Goal: Task Accomplishment & Management: Manage account settings

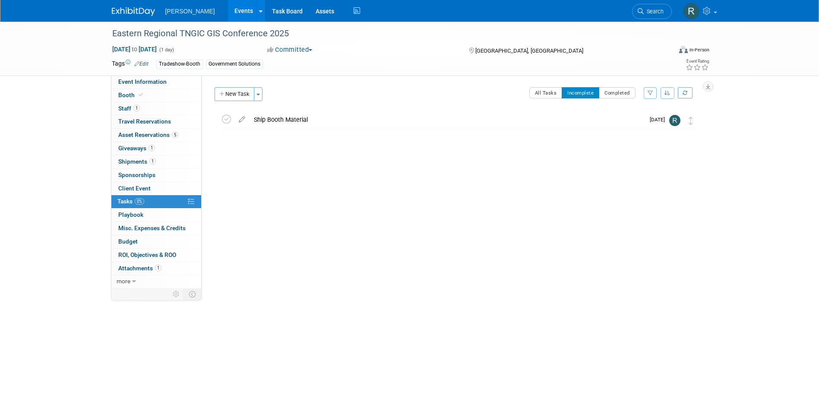
click at [646, 11] on span "Search" at bounding box center [654, 11] width 20 height 6
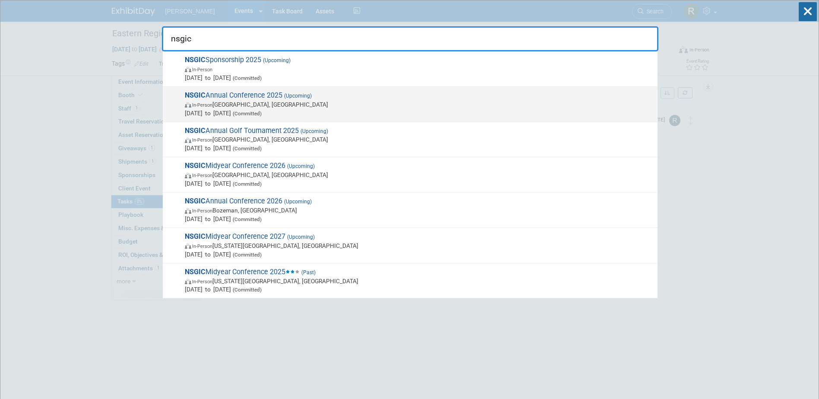
type input "nsgic"
click at [286, 99] on span "NSGIC Annual Conference 2025 (Upcoming) In-Person Nashville, TN Sep 14, 2025 to…" at bounding box center [417, 104] width 471 height 26
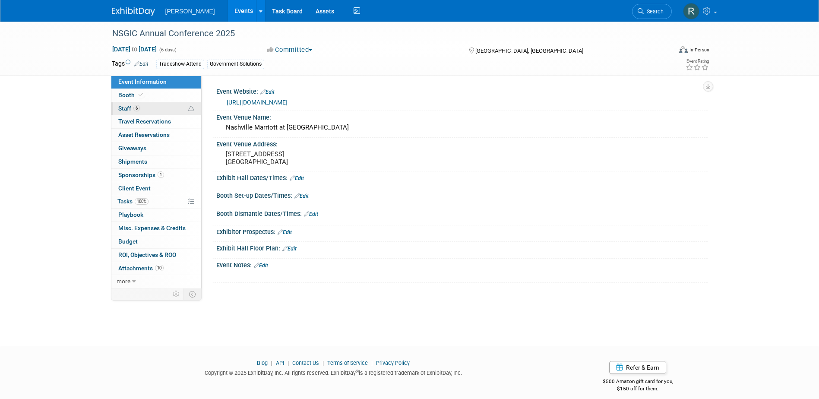
click at [130, 108] on span "Staff 6" at bounding box center [129, 108] width 22 height 7
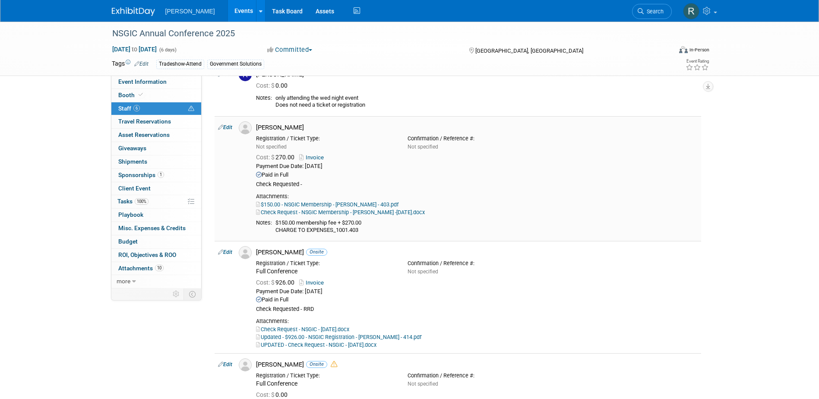
scroll to position [259, 0]
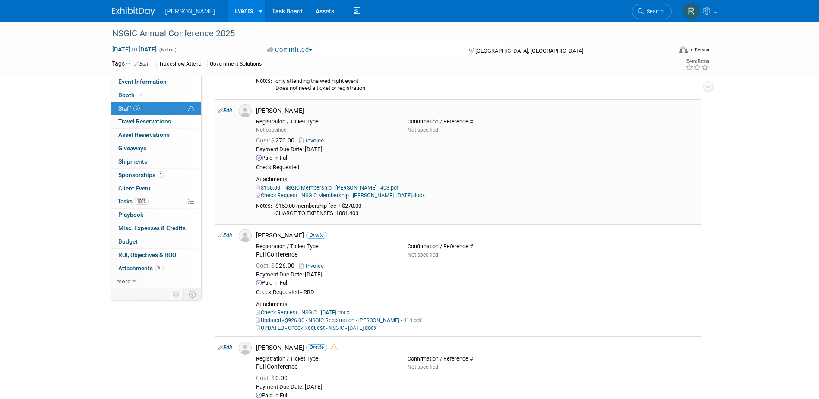
click at [230, 112] on link "Edit" at bounding box center [225, 111] width 14 height 6
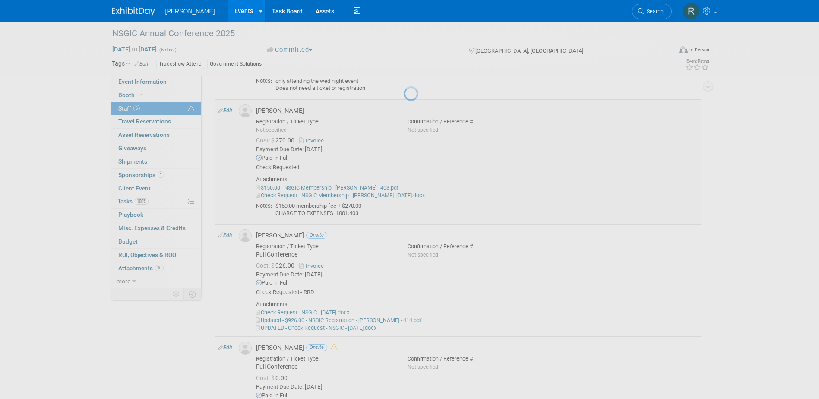
select select "49662c76-c0ad-469e-9b90-d939fff08e51"
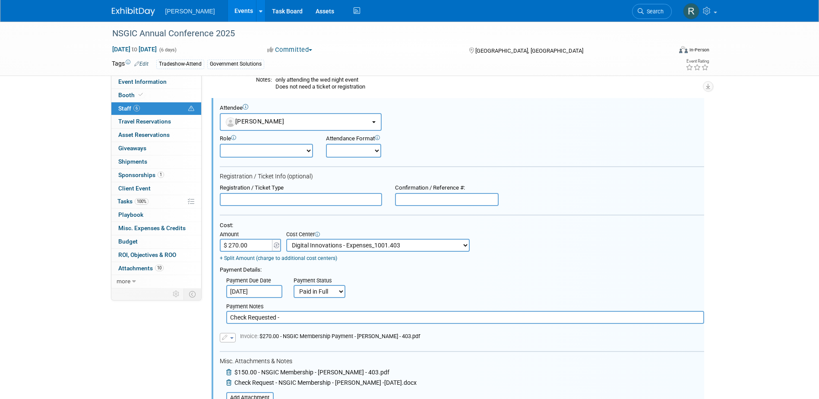
scroll to position [0, 0]
click at [257, 260] on link "+ Split Amount (charge to additional cost centers)" at bounding box center [278, 258] width 117 height 6
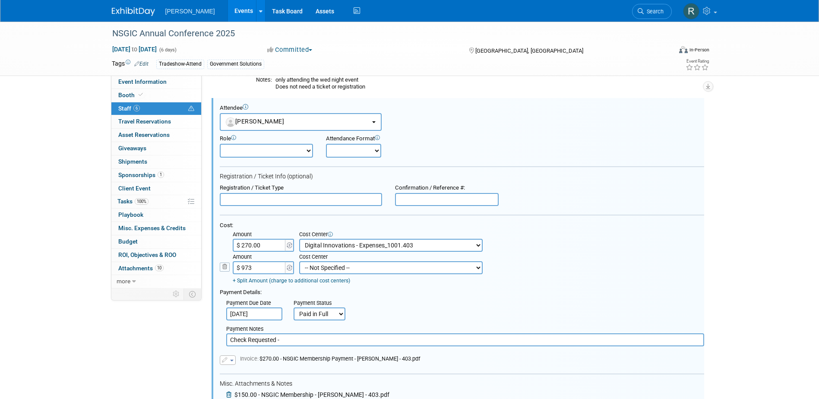
type input "$ 973.00"
click at [318, 269] on select "-- Not Specified -- Advisory Services - Expenses_1001.502 Aerial Acquisition - …" at bounding box center [391, 267] width 184 height 13
select select "18966339"
click at [299, 262] on select "-- Not Specified -- Advisory Services - Expenses_1001.502 Aerial Acquisition - …" at bounding box center [391, 267] width 184 height 13
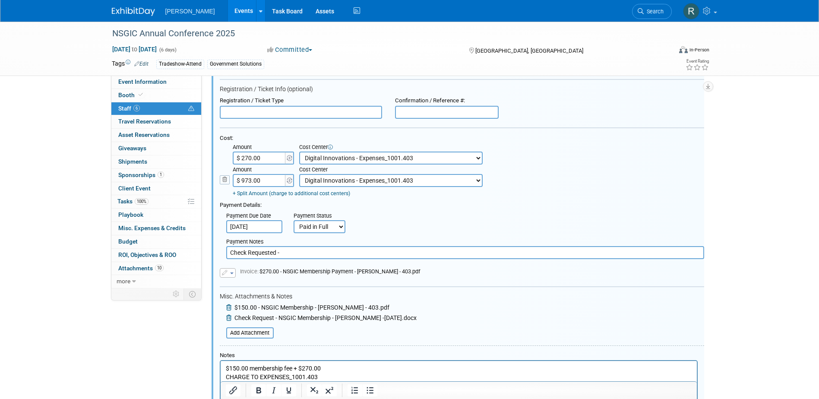
scroll to position [390, 0]
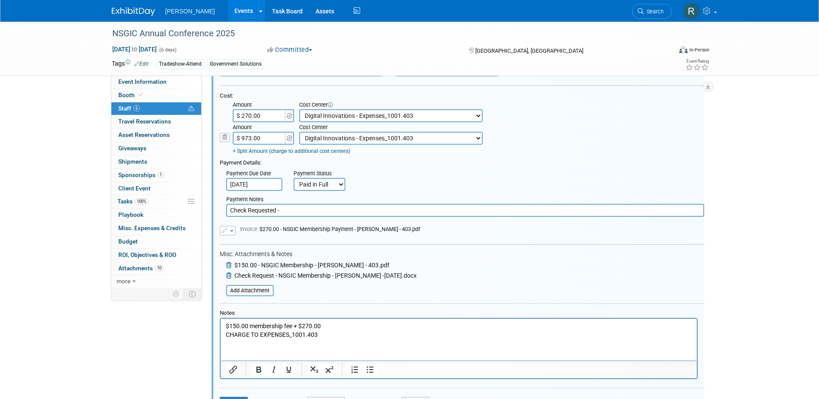
click at [225, 327] on p "$150.00 membership fee + $270.00 CHARGE TO EXPENSES_1001.403" at bounding box center [458, 330] width 466 height 17
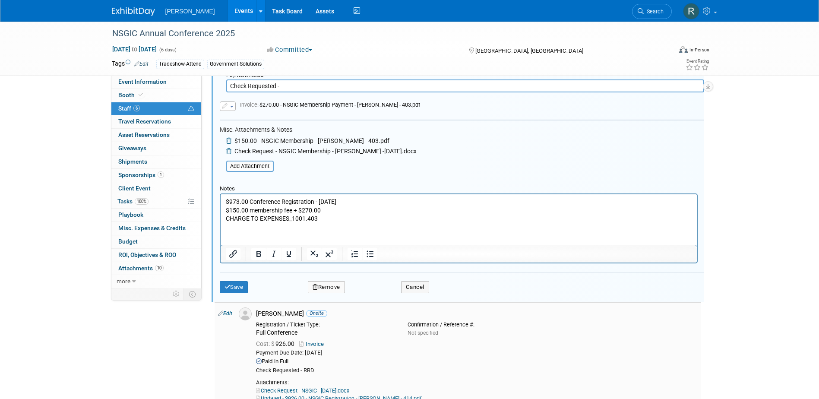
scroll to position [520, 0]
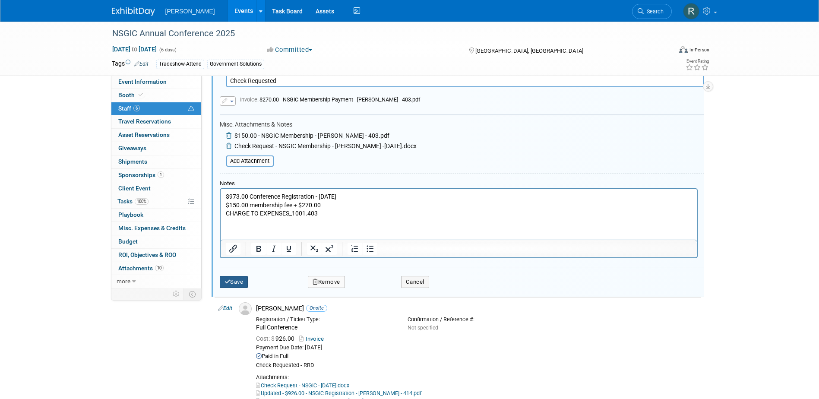
click at [238, 283] on button "Save" at bounding box center [234, 282] width 29 height 12
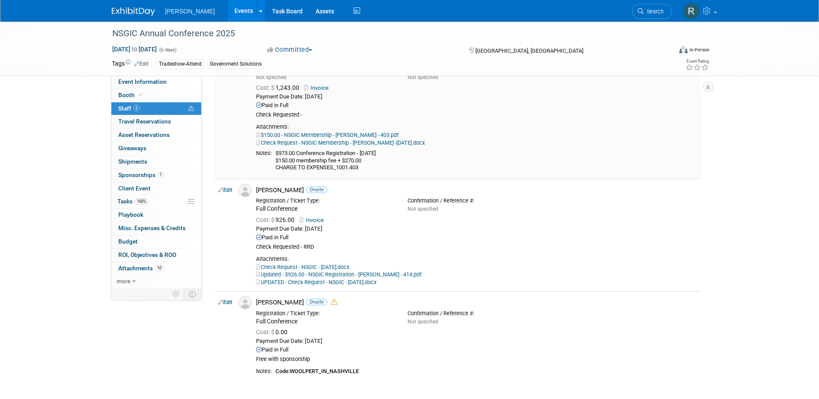
scroll to position [225, 0]
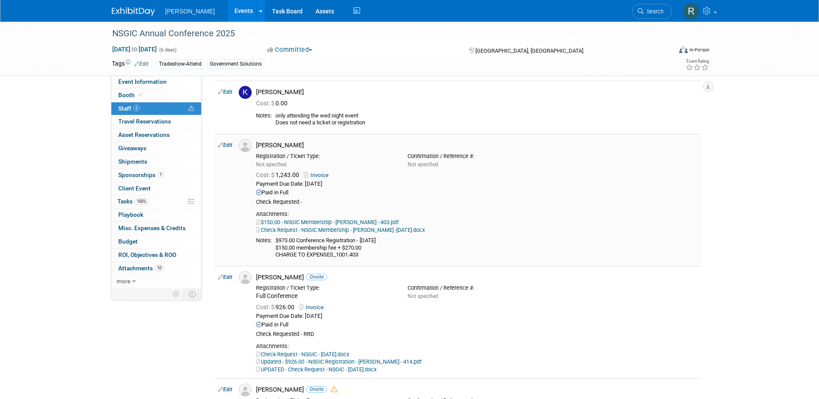
click at [225, 143] on link "Edit" at bounding box center [225, 145] width 14 height 6
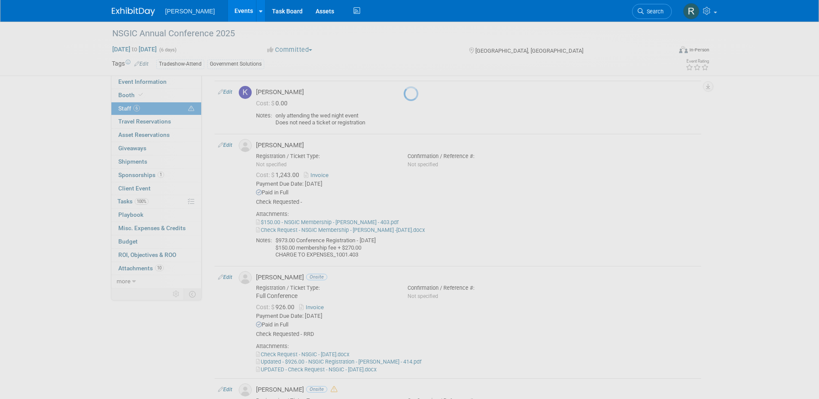
select select "49662c76-c0ad-469e-9b90-d939fff08e51"
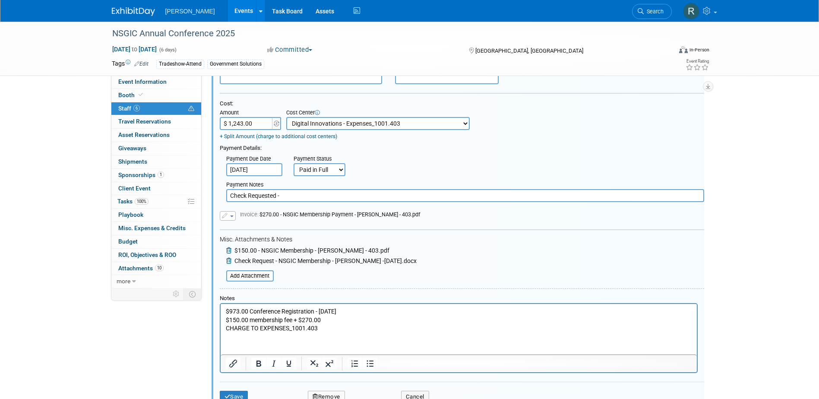
scroll to position [390, 0]
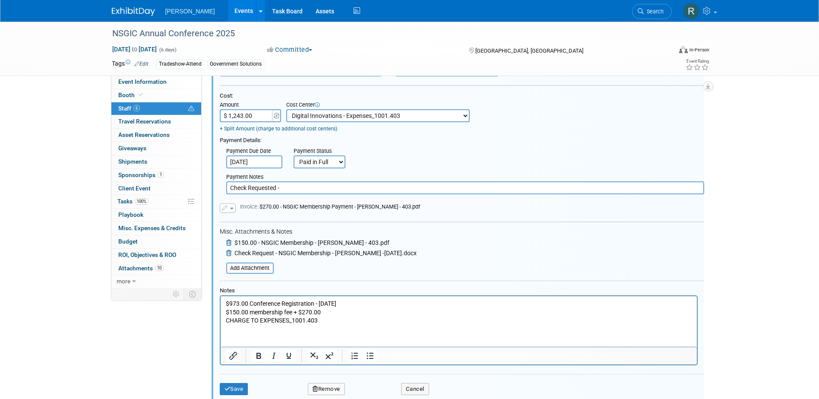
click at [245, 116] on input "$ 1,243.00" at bounding box center [247, 115] width 54 height 13
type input "$ 1,374.00"
click at [240, 303] on p "$973.00 Conference Registration - 8.27.25 $150.00 membership fee + $270.00 CHAR…" at bounding box center [458, 312] width 466 height 25
click at [239, 304] on p "$973.00 Conference Registration - 8.27.25 $150.00 membership fee + $270.00 CHAR…" at bounding box center [458, 312] width 466 height 25
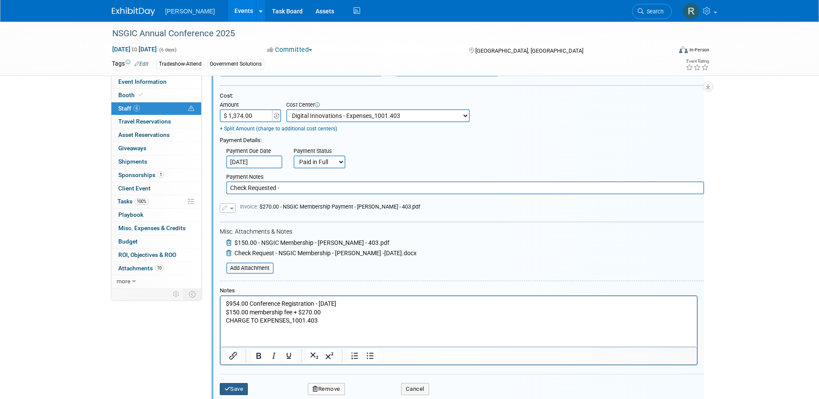
click at [238, 387] on button "Save" at bounding box center [234, 389] width 29 height 12
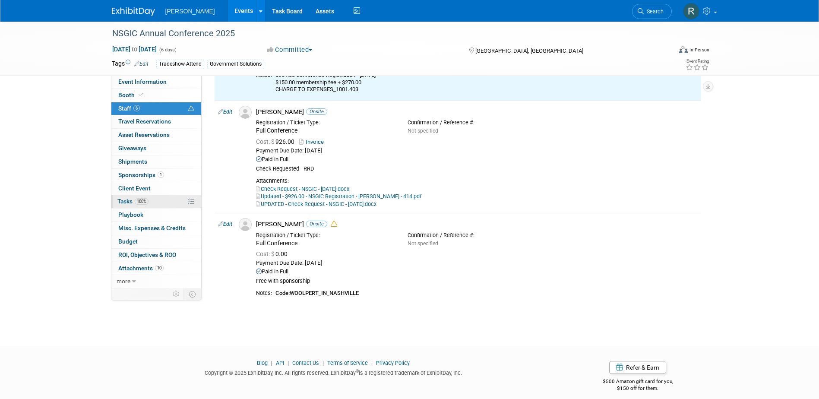
click at [126, 202] on span "Tasks 100%" at bounding box center [132, 201] width 31 height 7
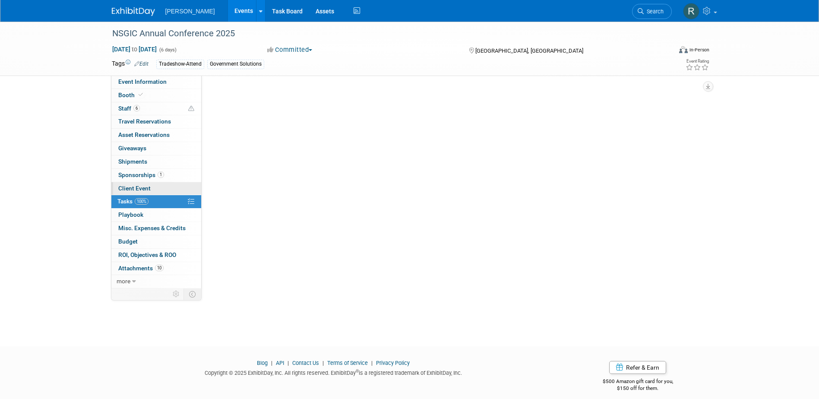
scroll to position [0, 0]
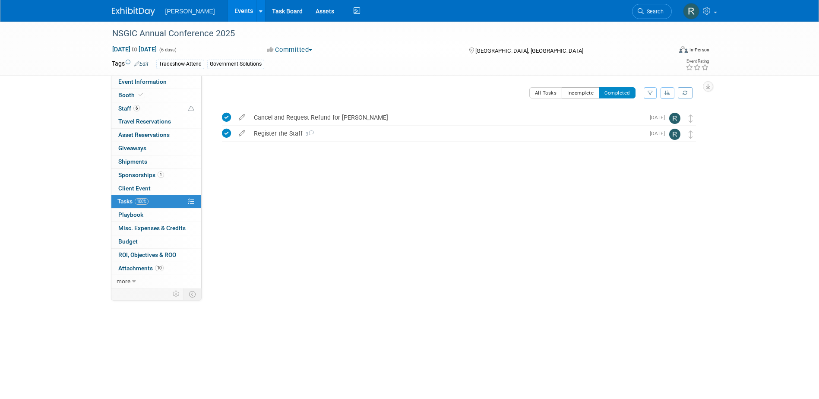
click at [571, 92] on button "Incomplete" at bounding box center [581, 92] width 38 height 11
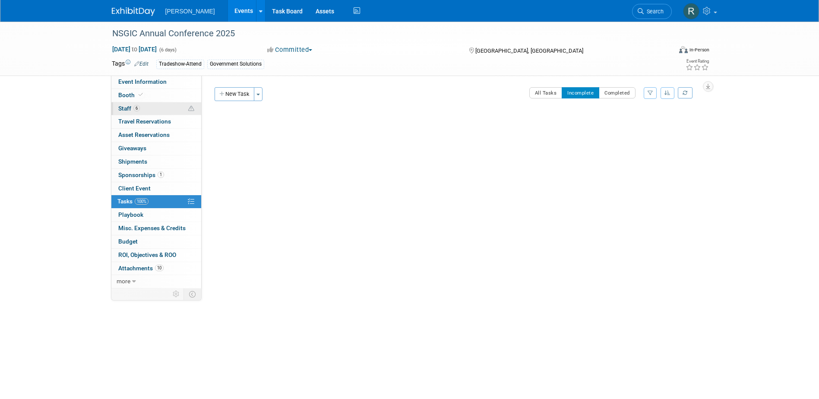
click at [144, 109] on link "6 Staff 6" at bounding box center [156, 108] width 90 height 13
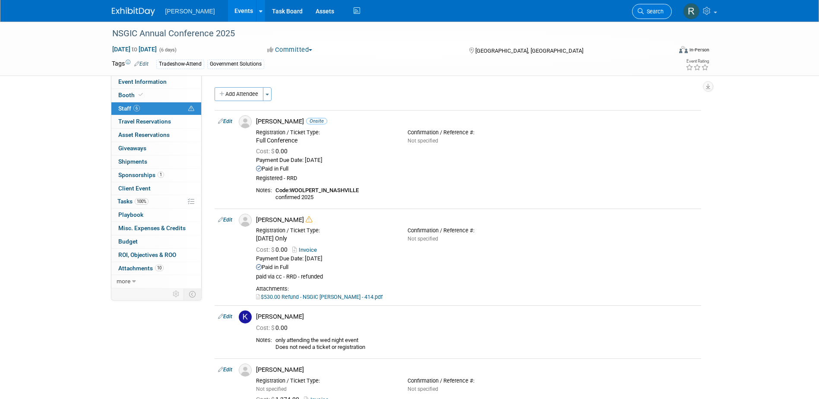
click at [653, 15] on link "Search" at bounding box center [652, 11] width 40 height 15
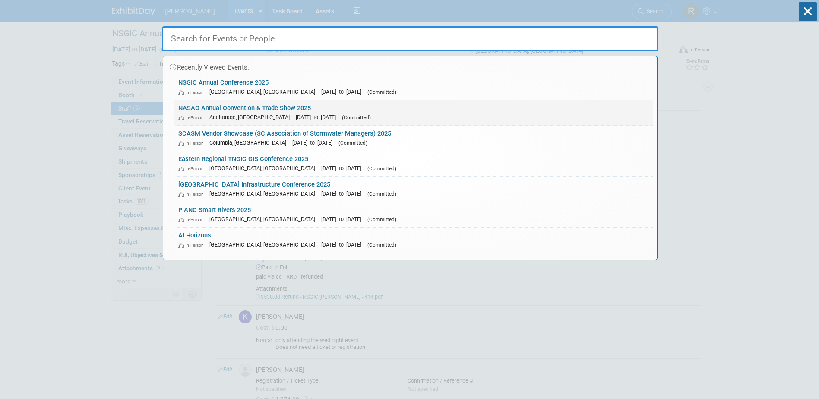
click at [269, 111] on link "NASAO Annual Convention & Trade Show 2025 In-Person Anchorage, AK Sep 21, 2025 …" at bounding box center [413, 112] width 479 height 25
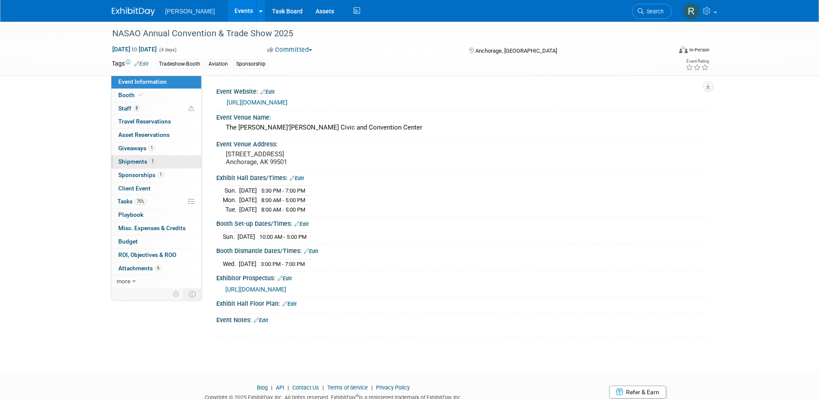
click at [136, 163] on span "Shipments 1" at bounding box center [137, 161] width 38 height 7
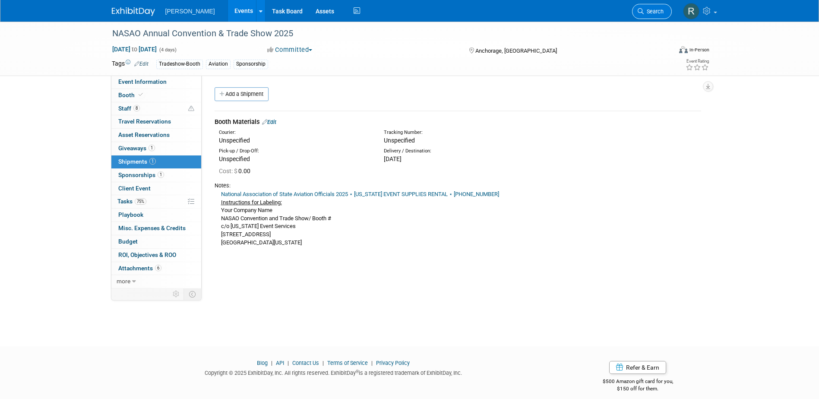
click at [647, 18] on link "Search" at bounding box center [652, 11] width 40 height 15
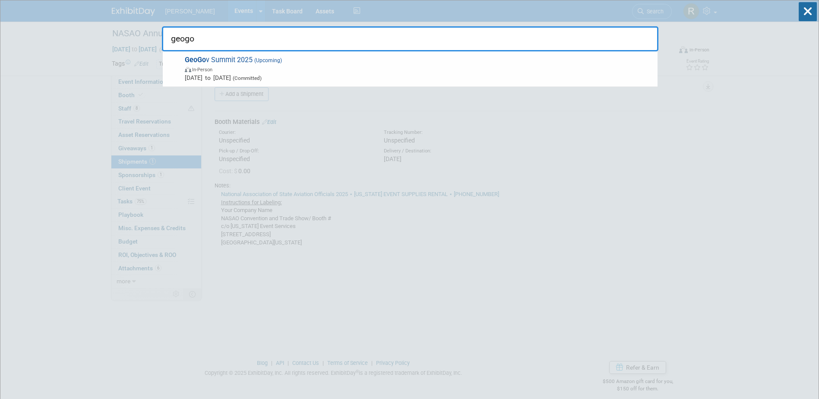
type input "geogov"
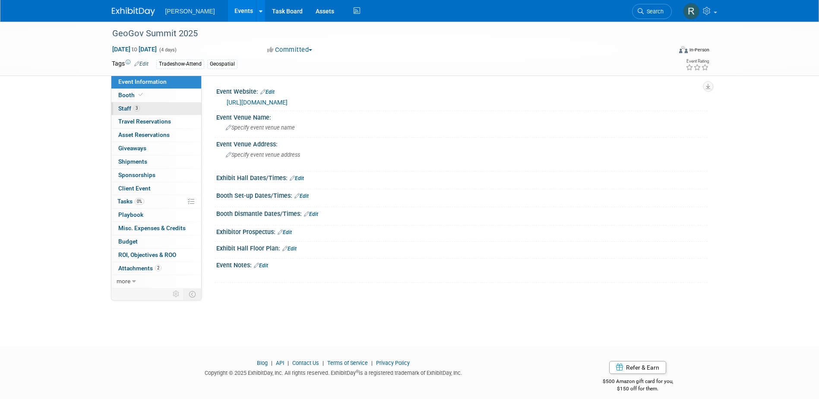
click at [150, 105] on link "3 Staff 3" at bounding box center [156, 108] width 90 height 13
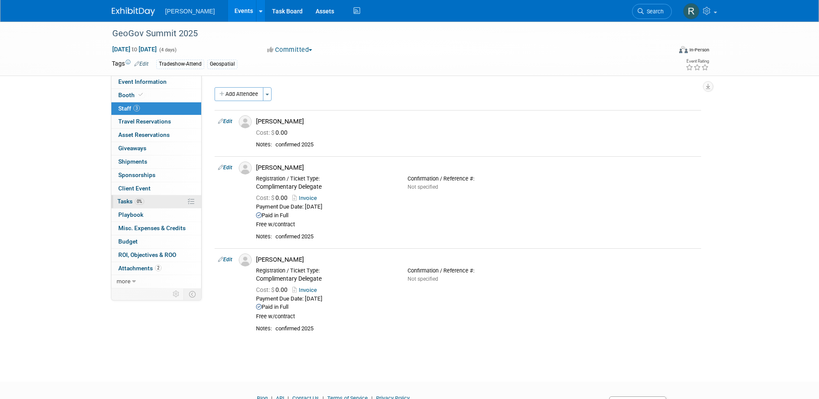
drag, startPoint x: 130, startPoint y: 198, endPoint x: 138, endPoint y: 196, distance: 8.1
click at [130, 199] on span "Tasks 0%" at bounding box center [130, 201] width 27 height 7
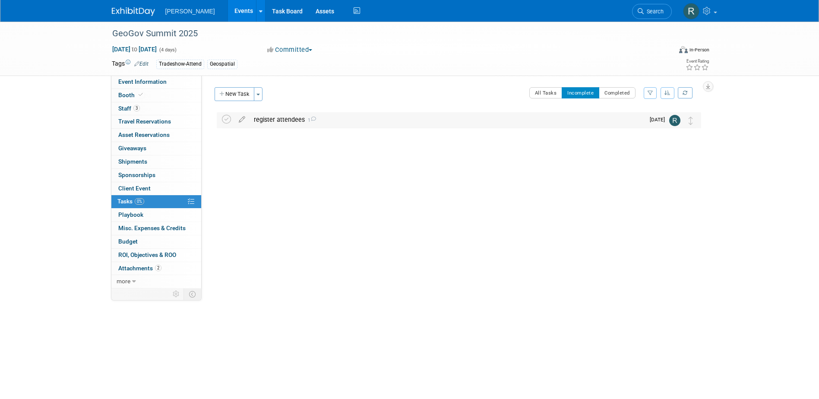
click at [285, 119] on div "register attendees 1" at bounding box center [447, 119] width 395 height 15
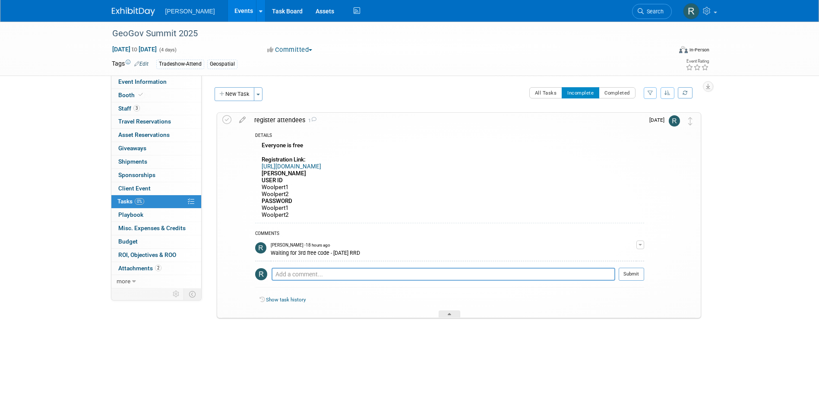
click at [267, 116] on div "register attendees 1" at bounding box center [447, 120] width 394 height 15
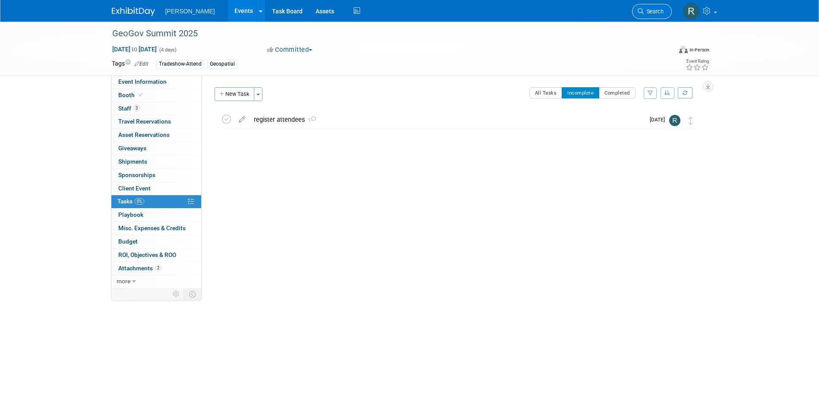
click at [645, 12] on span "Search" at bounding box center [654, 11] width 20 height 6
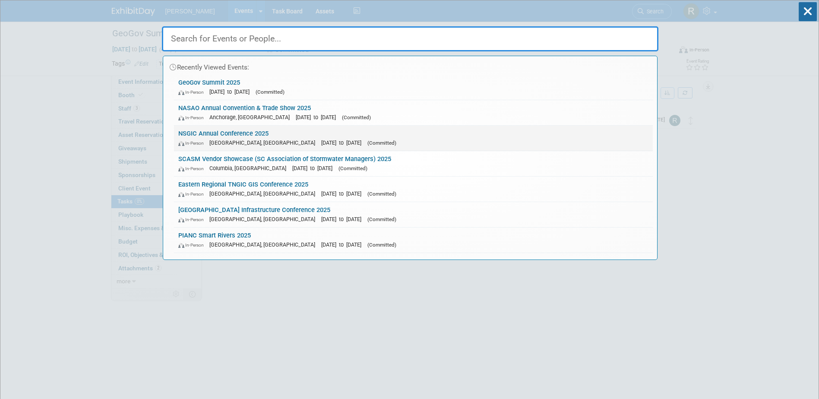
click at [252, 130] on link "NSGIC Annual Conference 2025 In-Person Nashville, TN Sep 14, 2025 to Sep 19, 20…" at bounding box center [413, 138] width 479 height 25
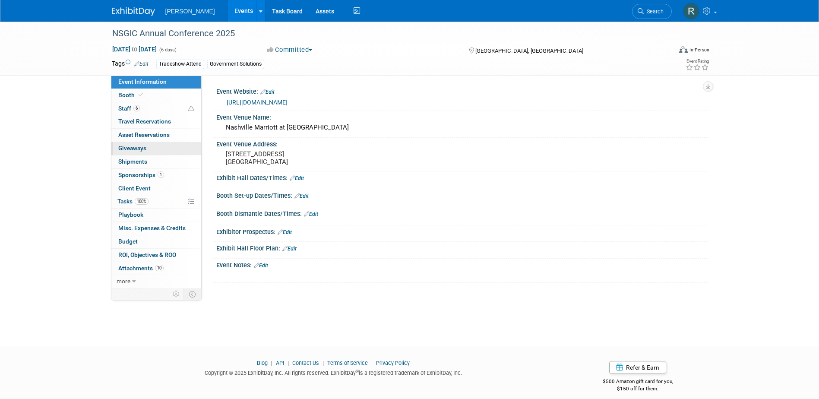
click at [135, 148] on span "Giveaways 0" at bounding box center [132, 148] width 28 height 7
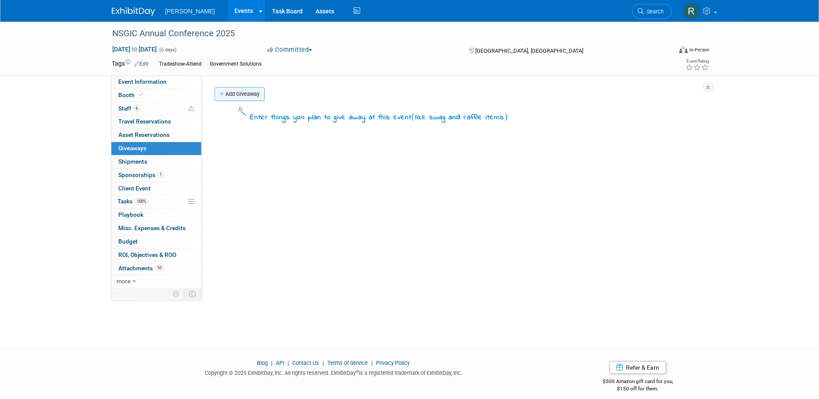
click at [257, 98] on link "Add Giveaway" at bounding box center [240, 94] width 50 height 14
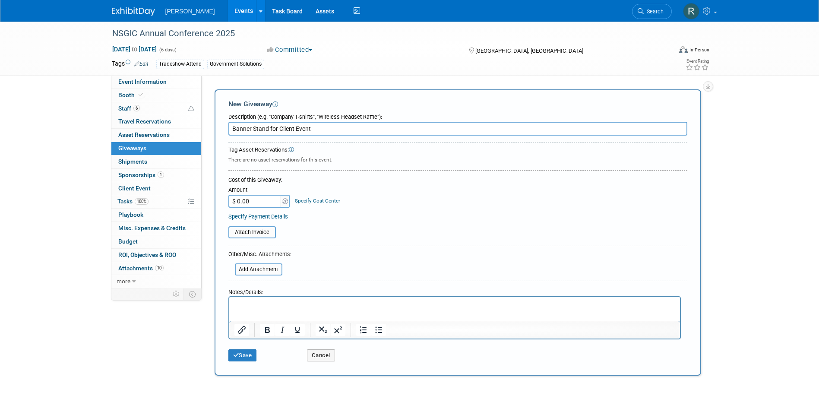
type input "Banner Stand for Client Event"
click at [269, 309] on p "Rich Text Area. Press ALT-0 for help." at bounding box center [454, 305] width 441 height 9
click at [247, 353] on button "Save" at bounding box center [242, 355] width 29 height 12
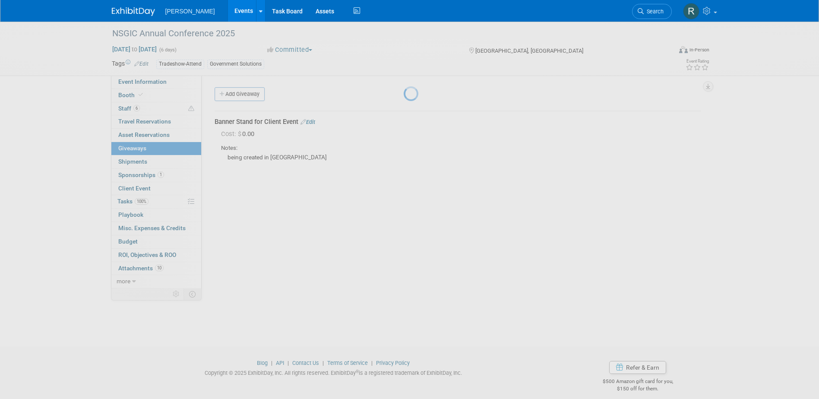
scroll to position [8, 0]
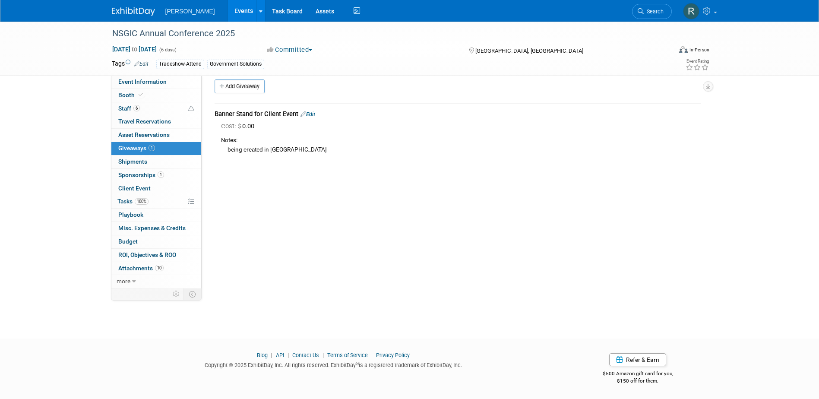
click at [285, 261] on div "Event Website: Edit https://nsgic.org/events/2025-nsgic-annual-conference-nashv…" at bounding box center [455, 174] width 506 height 213
click at [653, 10] on span "Search" at bounding box center [654, 11] width 20 height 6
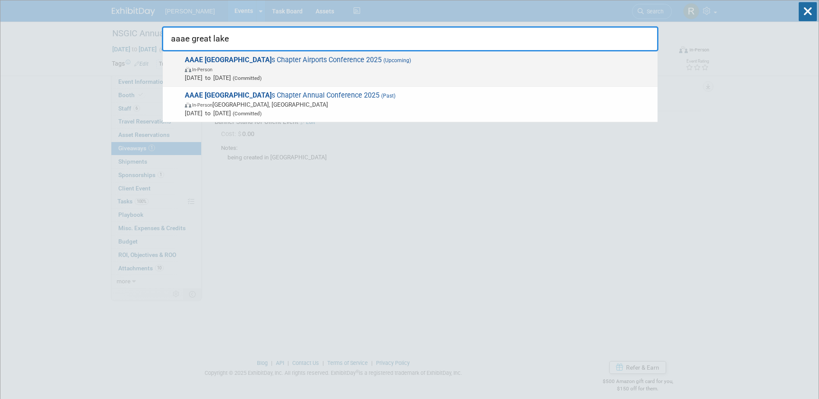
type input "aaae great lake"
click at [287, 64] on span "AAAE Great Lake s Chapter Airports Conference 2025 (Upcoming) In-Person Sep 23,…" at bounding box center [417, 69] width 471 height 26
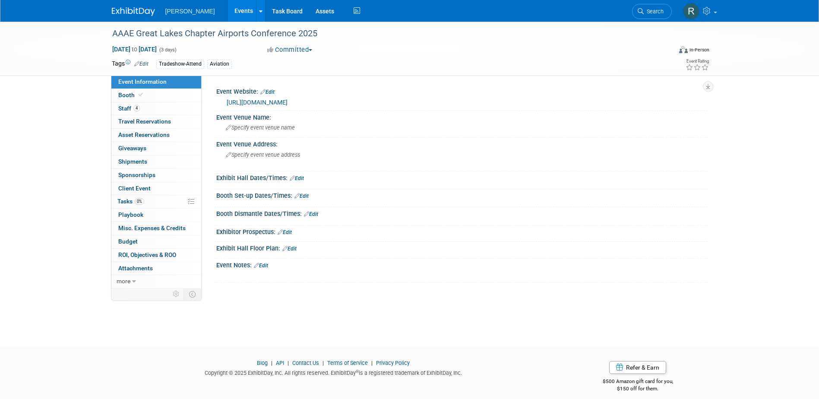
click at [261, 103] on link "[URL][DOMAIN_NAME]" at bounding box center [257, 102] width 61 height 7
click at [181, 108] on link "4 Staff 4" at bounding box center [156, 108] width 90 height 13
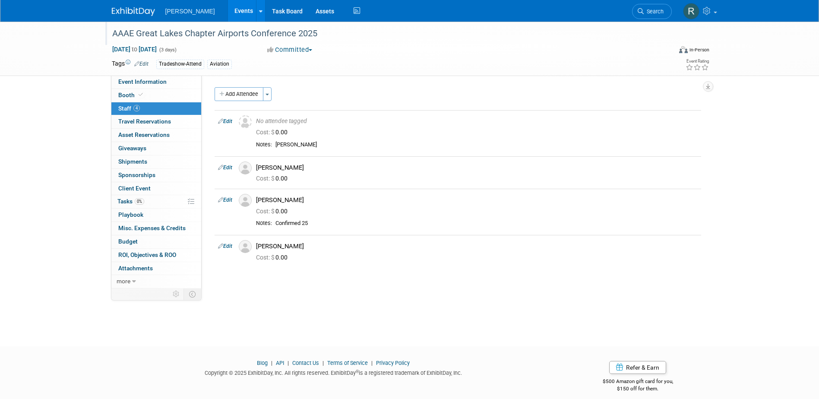
click at [319, 32] on div "AAAE Great Lakes Chapter Airports Conference 2025" at bounding box center [384, 34] width 550 height 16
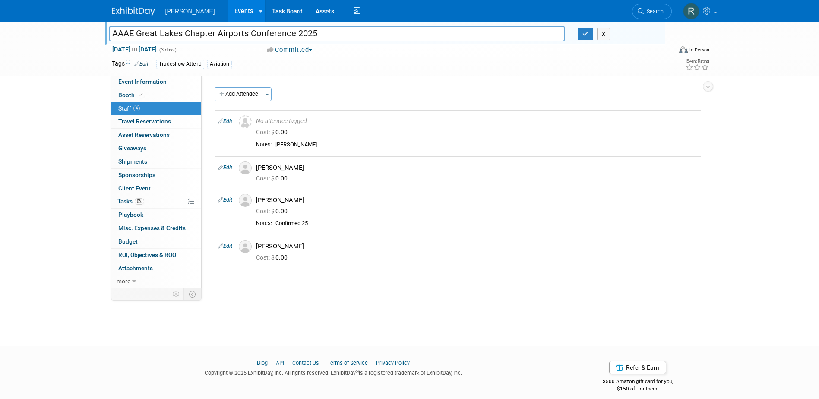
drag, startPoint x: 319, startPoint y: 33, endPoint x: 99, endPoint y: 20, distance: 220.2
click at [99, 20] on body "[PERSON_NAME] Events Add Event Bulk Upload Events Shareable Event Boards Recent…" at bounding box center [409, 199] width 819 height 399
click at [224, 166] on link "Edit" at bounding box center [225, 168] width 14 height 6
select select "b98b1628-2575-48e6-b16b-aacdd15990e4"
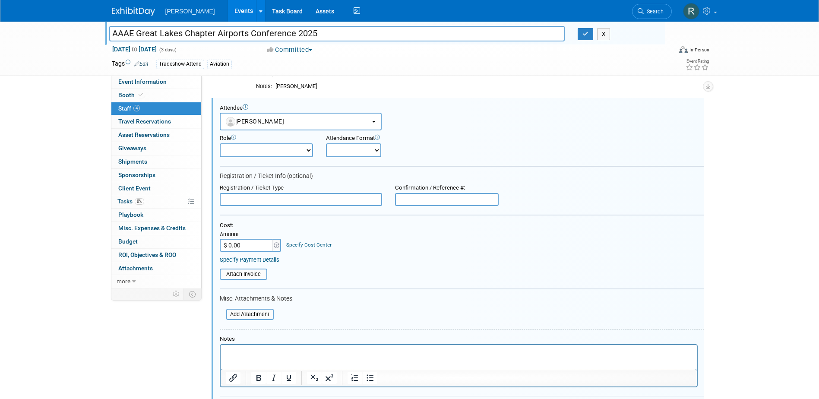
click at [253, 199] on input "text" at bounding box center [301, 199] width 162 height 13
type input "Airports Conference Only - Member"
type input "$ 765.00"
click at [320, 246] on link "Specify Cost Center" at bounding box center [308, 245] width 45 height 6
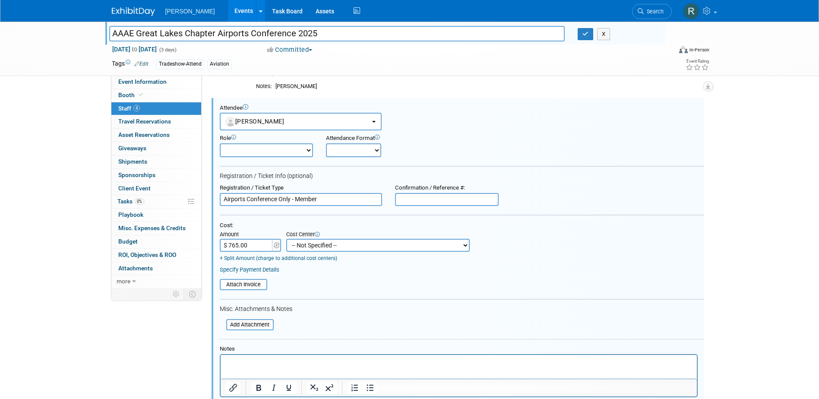
click at [323, 246] on select "-- Not Specified -- Advisory Services - Expenses_1001.502 Aerial Acquisition - …" at bounding box center [378, 245] width 184 height 13
select select "18966233"
click at [286, 239] on select "-- Not Specified -- Advisory Services - Expenses_1001.502 Aerial Acquisition - …" at bounding box center [378, 245] width 184 height 13
click at [579, 30] on button "button" at bounding box center [586, 34] width 16 height 12
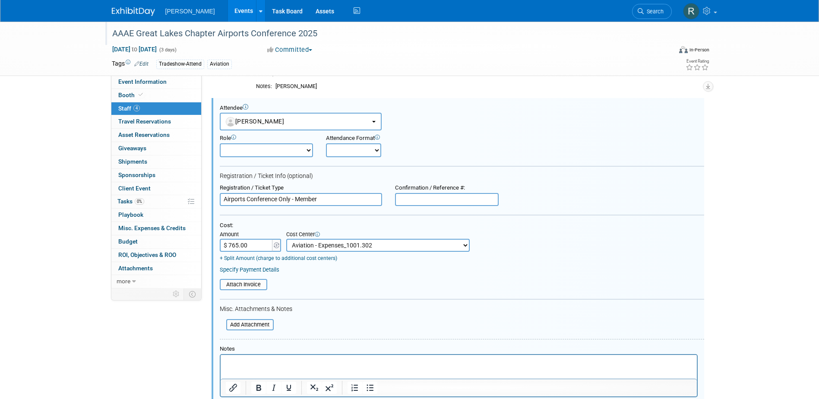
click at [245, 357] on html at bounding box center [458, 361] width 476 height 12
click at [238, 246] on input "$ 765.00" at bounding box center [247, 245] width 54 height 13
type input "$ 788.00"
click at [260, 266] on div "Cost: Amount $ 788.00 Specify Cost Center Cost Center -- Not Specified -- Advis…" at bounding box center [462, 247] width 485 height 51
click at [263, 271] on link "Specify Payment Details" at bounding box center [250, 269] width 60 height 6
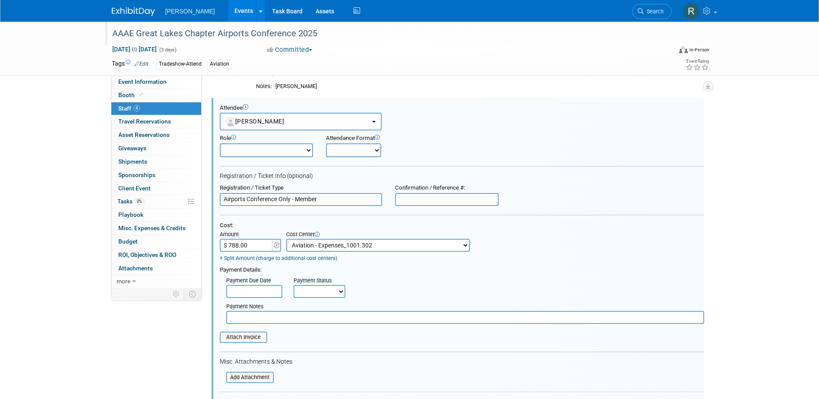
click at [268, 295] on input "text" at bounding box center [254, 291] width 56 height 13
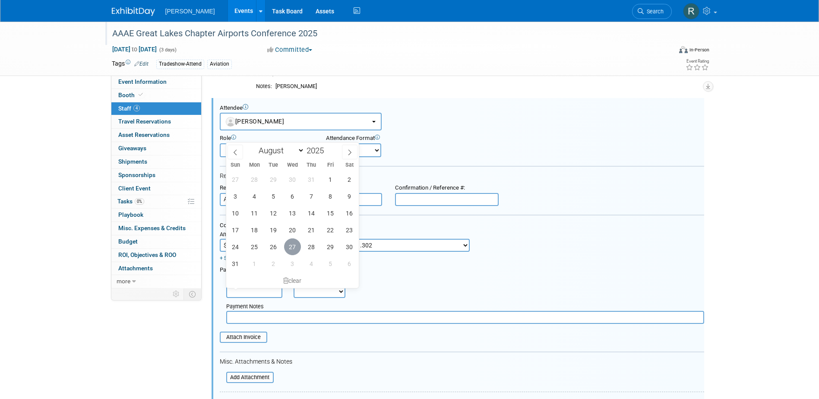
click at [295, 251] on span "27" at bounding box center [292, 246] width 17 height 17
type input "[DATE]"
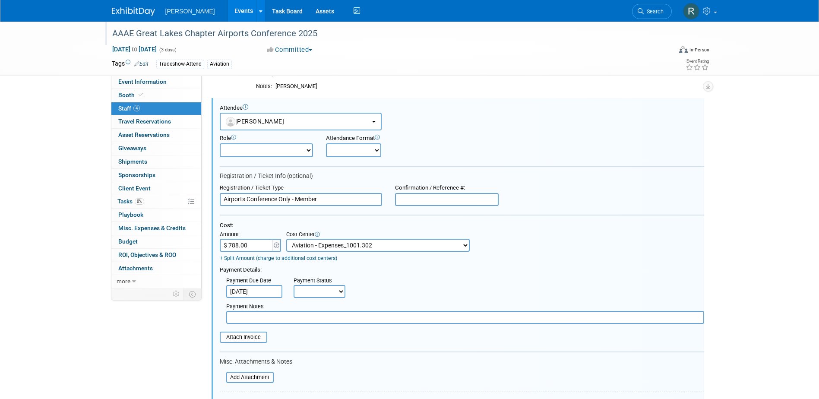
click at [317, 289] on select "Not Paid Yet Partially Paid Paid in Full" at bounding box center [320, 291] width 52 height 13
select select "1"
click at [294, 285] on select "Not Paid Yet Partially Paid Paid in Full" at bounding box center [320, 291] width 52 height 13
click at [319, 314] on input "text" at bounding box center [465, 317] width 478 height 13
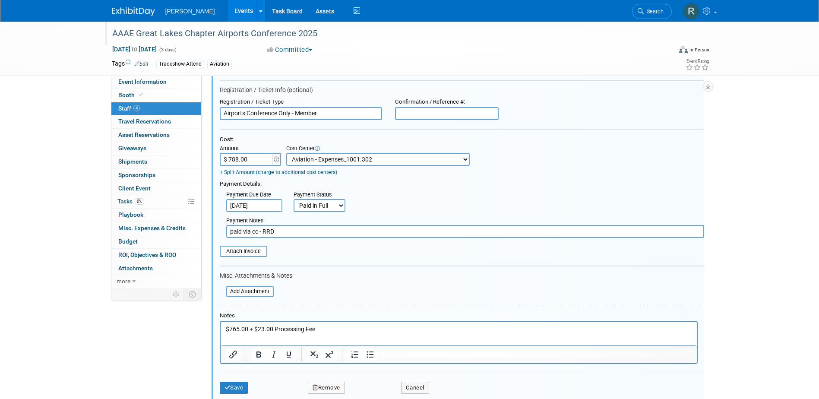
scroll to position [145, 0]
type input "paid via cc - RRD"
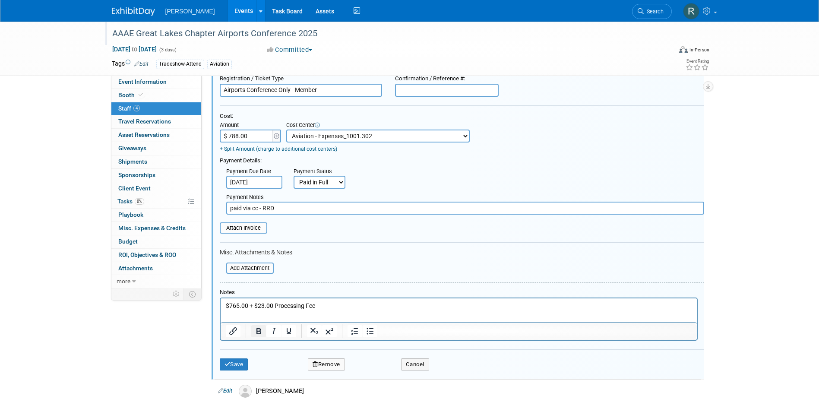
scroll to position [188, 0]
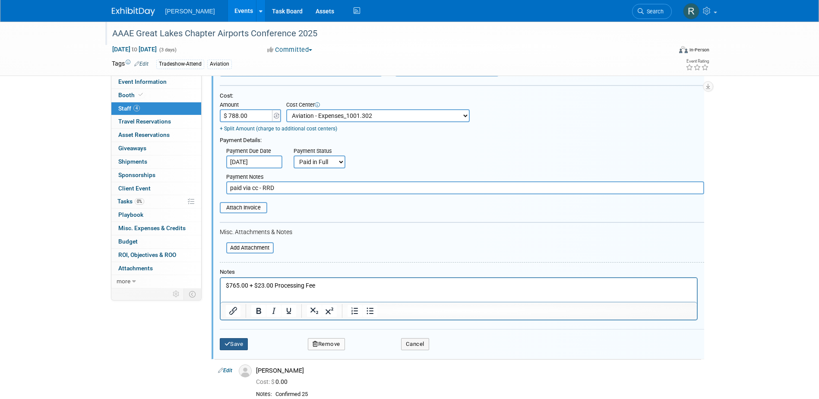
click at [235, 343] on button "Save" at bounding box center [234, 344] width 29 height 12
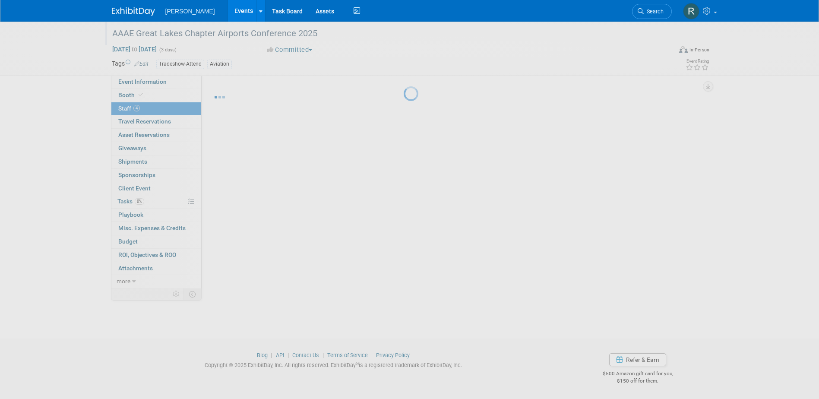
scroll to position [30, 0]
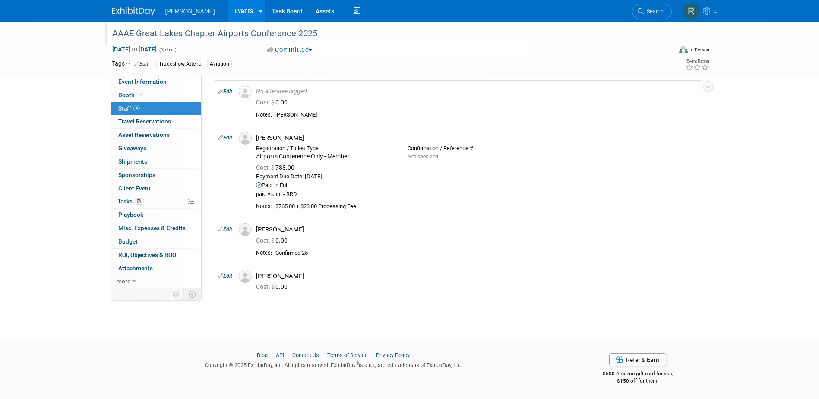
click at [227, 228] on link "Edit" at bounding box center [225, 229] width 14 height 6
select select "de475ae6-1779-4f70-adf5-a89e4947ac4c"
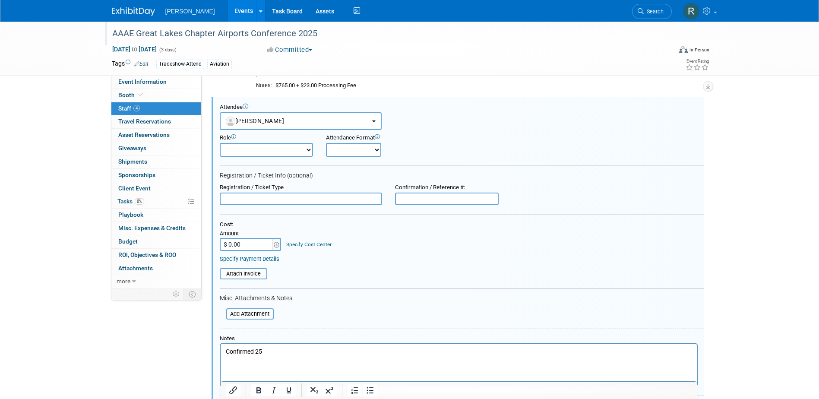
scroll to position [193, 0]
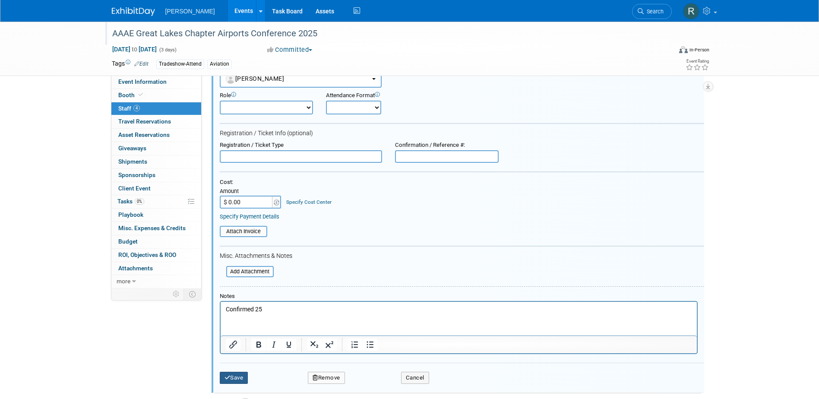
click at [241, 380] on button "Save" at bounding box center [234, 378] width 29 height 12
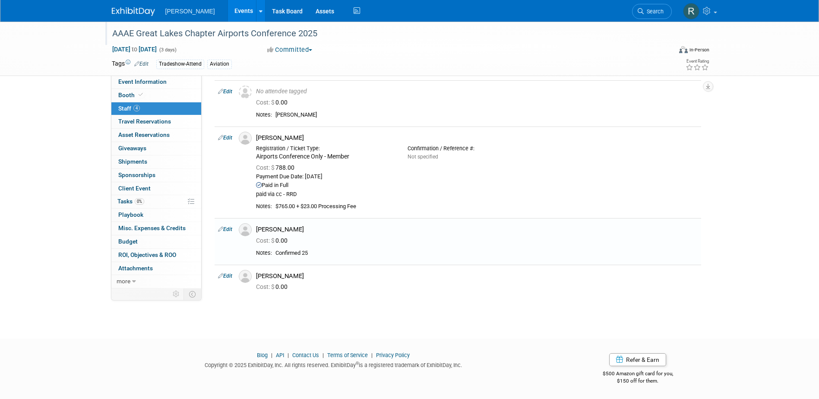
scroll to position [30, 0]
click at [127, 203] on span "Tasks 0%" at bounding box center [130, 201] width 27 height 7
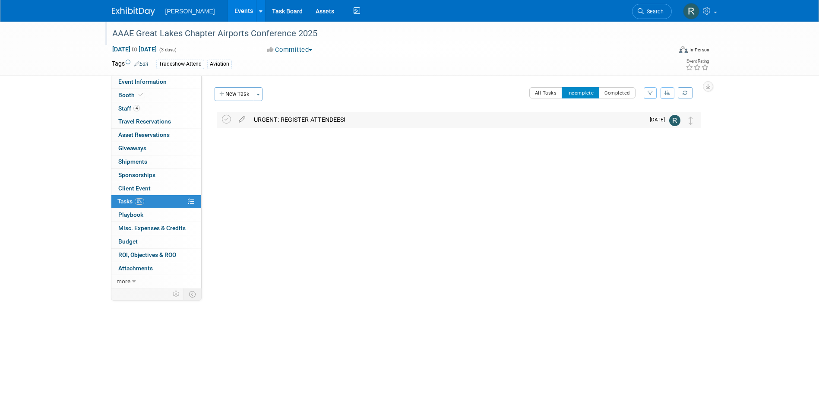
click at [275, 119] on div "URGENT: REGISTER ATTENDEES!" at bounding box center [447, 119] width 395 height 15
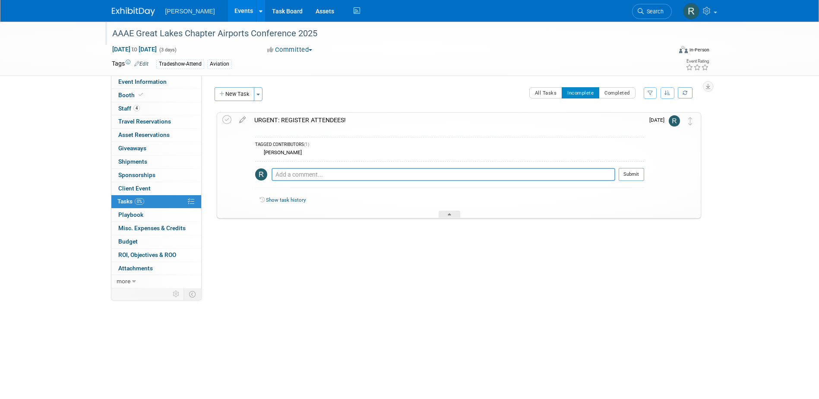
click at [282, 177] on textarea at bounding box center [444, 174] width 344 height 13
type textarea "Waiting on usernames and passwords"
click at [634, 171] on button "Submit" at bounding box center [631, 174] width 25 height 13
